Goal: Information Seeking & Learning: Find specific fact

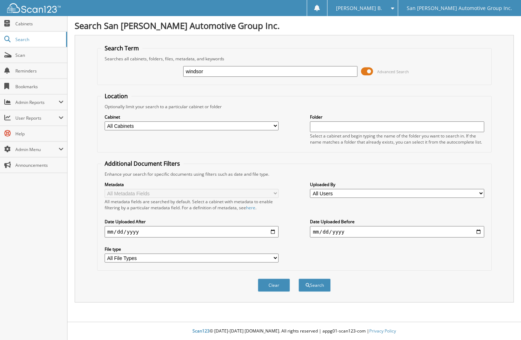
type input "windsor"
click at [299, 279] on button "Search" at bounding box center [315, 285] width 32 height 13
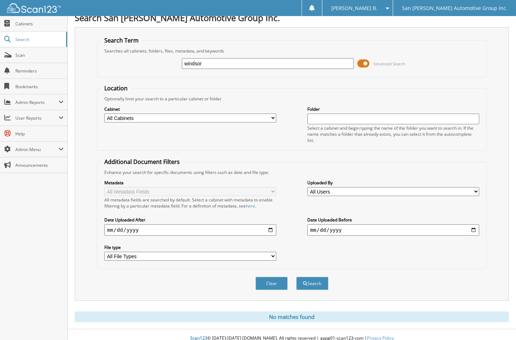
scroll to position [15, 0]
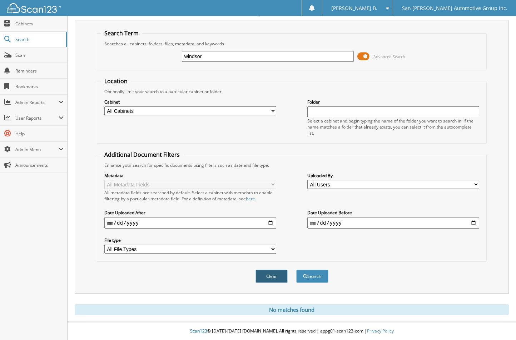
click at [273, 279] on button "Clear" at bounding box center [271, 276] width 32 height 13
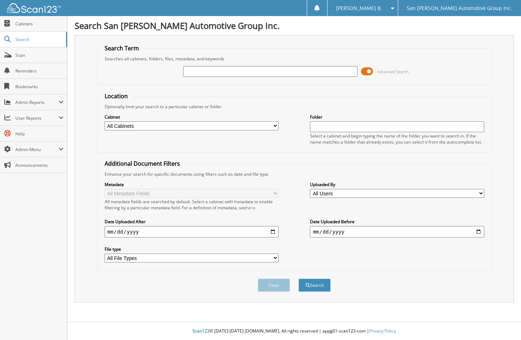
paste input "100040697"
type input "100040697"
click at [302, 287] on button "Search" at bounding box center [315, 285] width 32 height 13
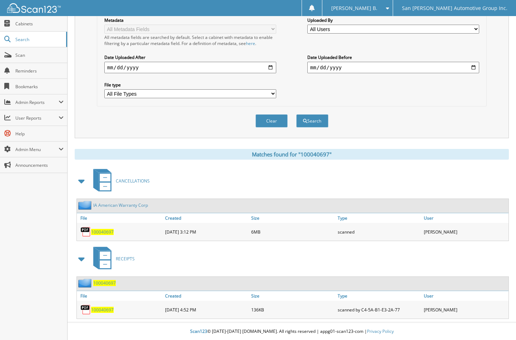
scroll to position [171, 0]
click at [99, 225] on div "100040697" at bounding box center [120, 231] width 86 height 14
click at [100, 231] on span "100040697" at bounding box center [102, 232] width 23 height 6
click at [273, 121] on button "Clear" at bounding box center [271, 120] width 32 height 13
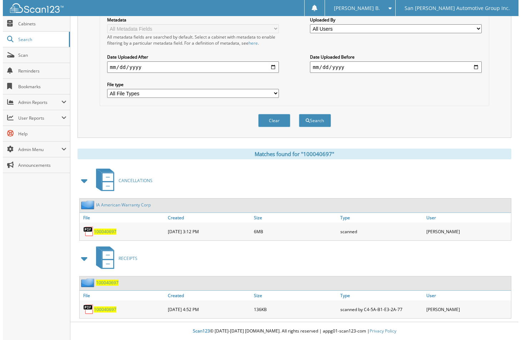
scroll to position [0, 0]
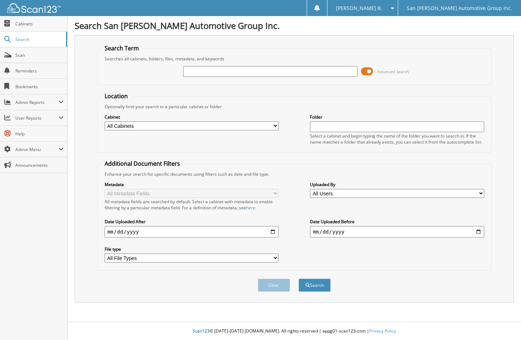
paste input "100040818"
type input "100040818"
click at [309, 280] on button "Search" at bounding box center [315, 285] width 32 height 13
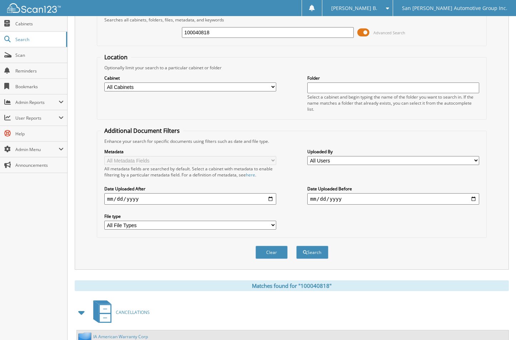
scroll to position [93, 0]
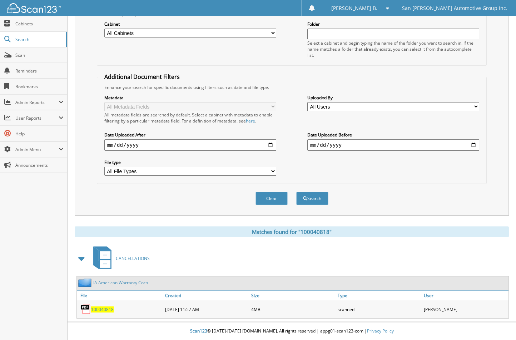
click at [101, 306] on link "100040818" at bounding box center [102, 309] width 23 height 6
click at [270, 199] on button "Clear" at bounding box center [271, 198] width 32 height 13
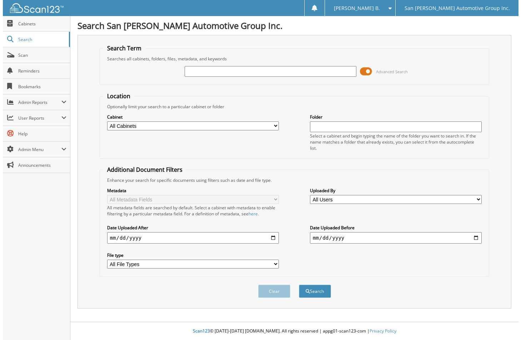
scroll to position [0, 0]
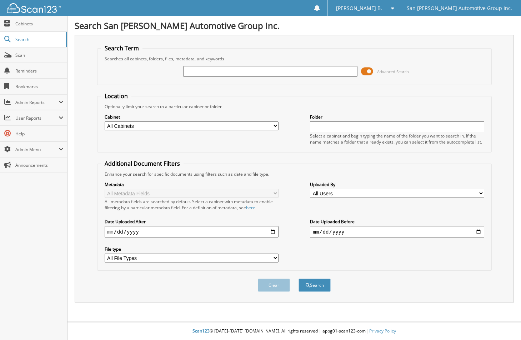
paste input "106932"
type input "106932"
click at [299, 279] on button "Search" at bounding box center [315, 285] width 32 height 13
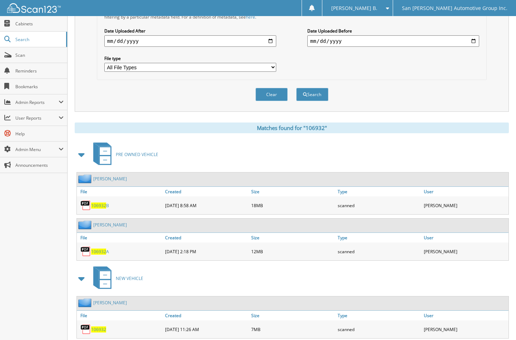
scroll to position [250, 0]
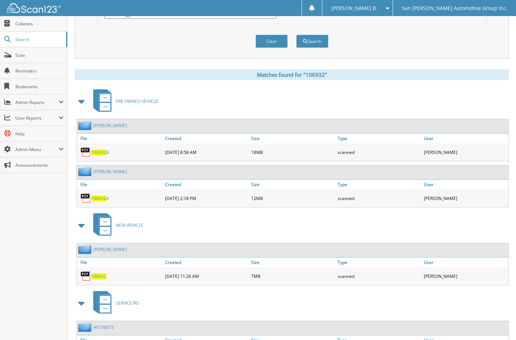
click at [96, 274] on span "106932" at bounding box center [98, 276] width 15 height 6
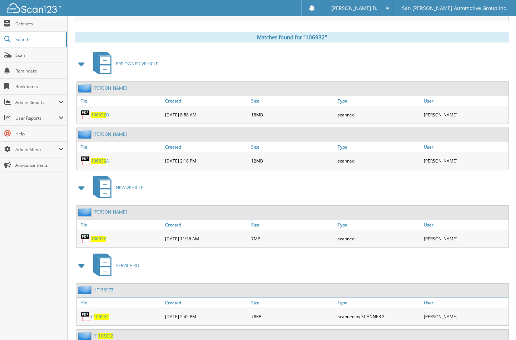
scroll to position [284, 0]
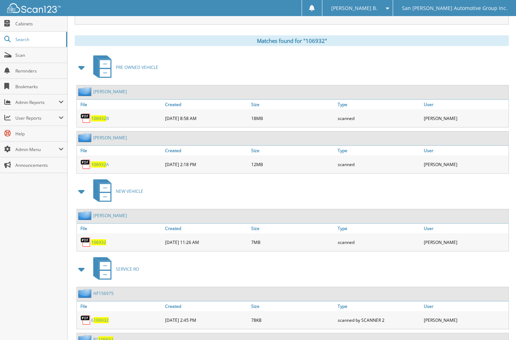
click at [274, 63] on div "PRE OWNED VEHICLE" at bounding box center [292, 67] width 434 height 28
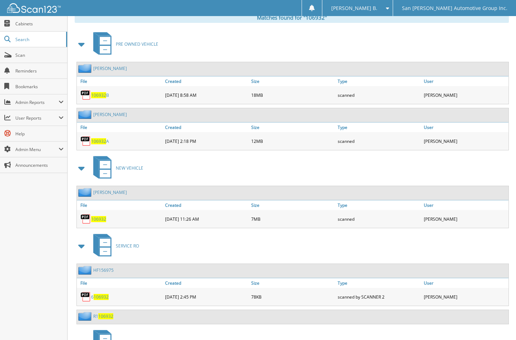
scroll to position [320, 0]
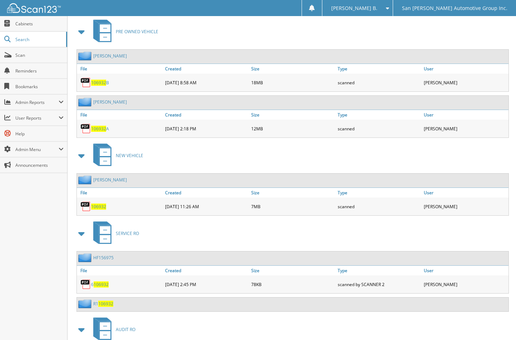
click at [99, 205] on span "106932" at bounding box center [98, 207] width 15 height 6
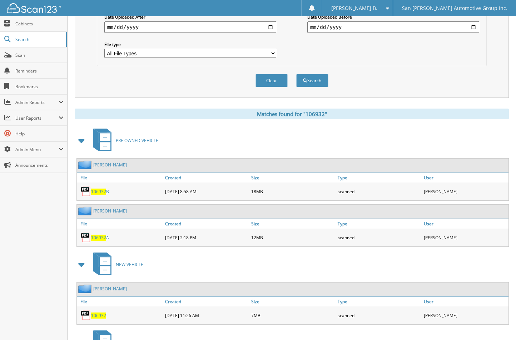
scroll to position [213, 0]
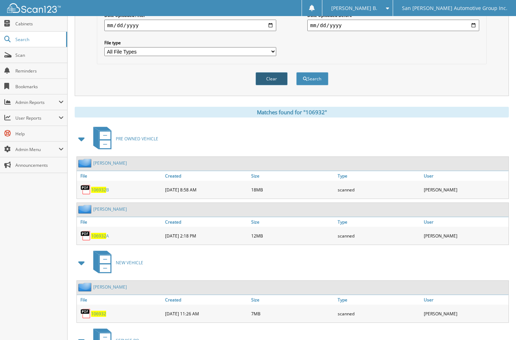
click at [274, 79] on button "Clear" at bounding box center [271, 78] width 32 height 13
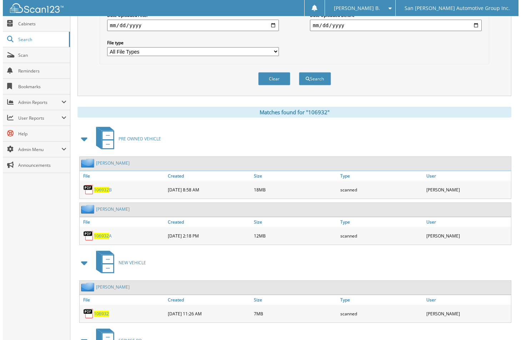
scroll to position [0, 0]
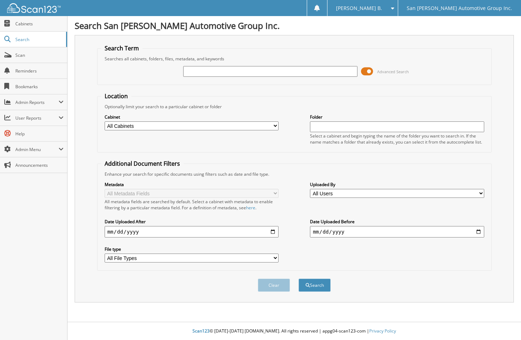
click at [253, 70] on input "text" at bounding box center [270, 71] width 174 height 11
type input "calderon"
click at [299, 279] on button "Search" at bounding box center [315, 285] width 32 height 13
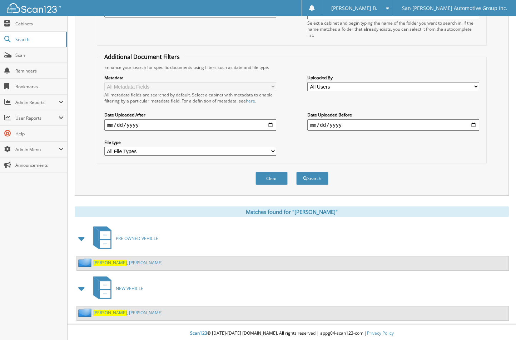
scroll to position [115, 0]
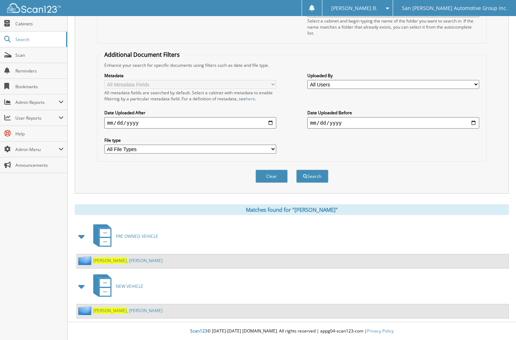
click at [127, 258] on link "Calderon , Armando" at bounding box center [127, 261] width 69 height 6
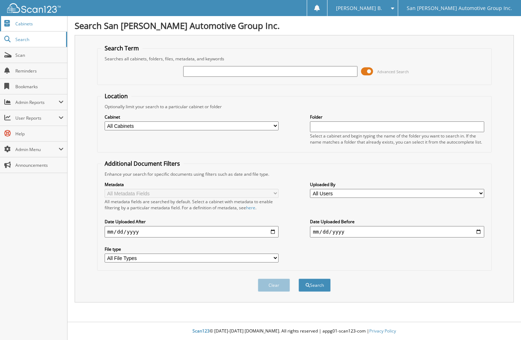
click at [31, 25] on span "Cabinets" at bounding box center [39, 24] width 48 height 6
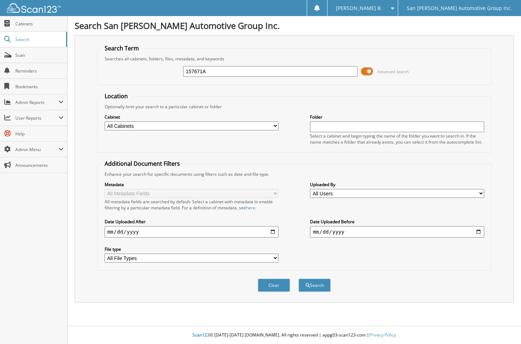
type input "157671A"
click at [299, 279] on button "Search" at bounding box center [315, 285] width 32 height 13
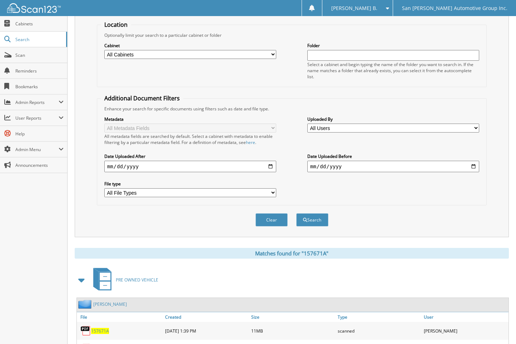
scroll to position [107, 0]
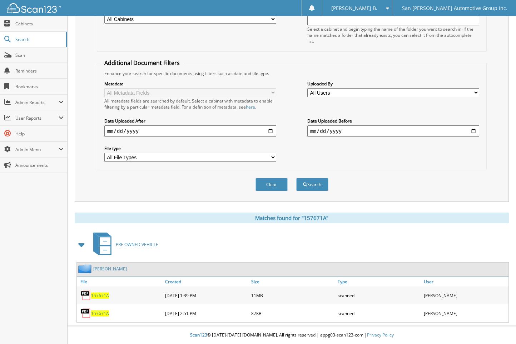
click at [96, 294] on span "157671A" at bounding box center [100, 296] width 18 height 6
click at [274, 184] on button "Clear" at bounding box center [271, 184] width 32 height 13
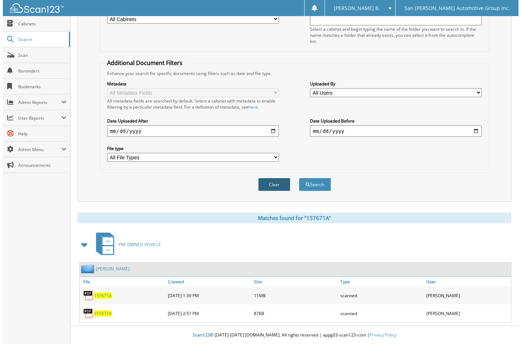
scroll to position [0, 0]
